Goal: Navigation & Orientation: Go to known website

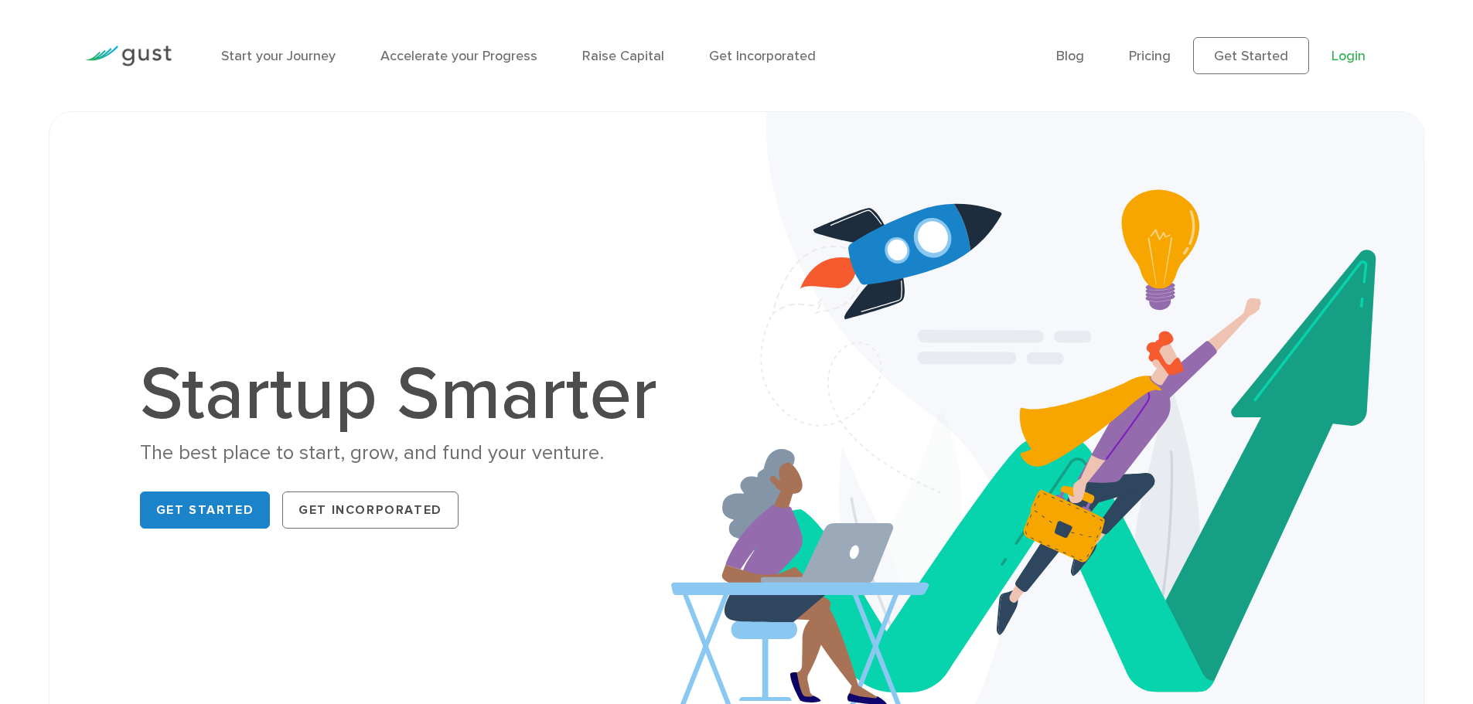
click at [1337, 56] on link "Login" at bounding box center [1348, 56] width 34 height 16
click at [1341, 60] on link "Login" at bounding box center [1348, 56] width 34 height 16
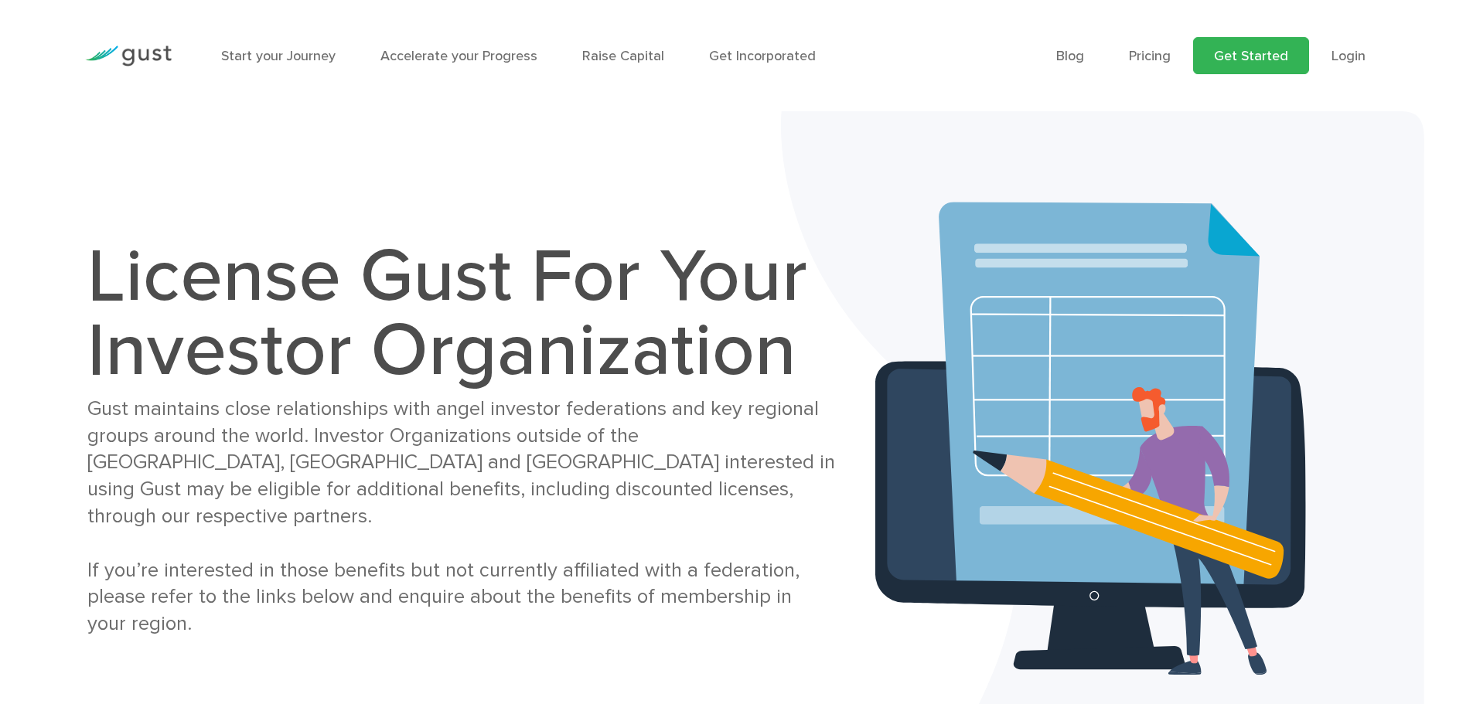
click at [1235, 48] on link "Get Started" at bounding box center [1251, 55] width 116 height 37
